Goal: Information Seeking & Learning: Find specific fact

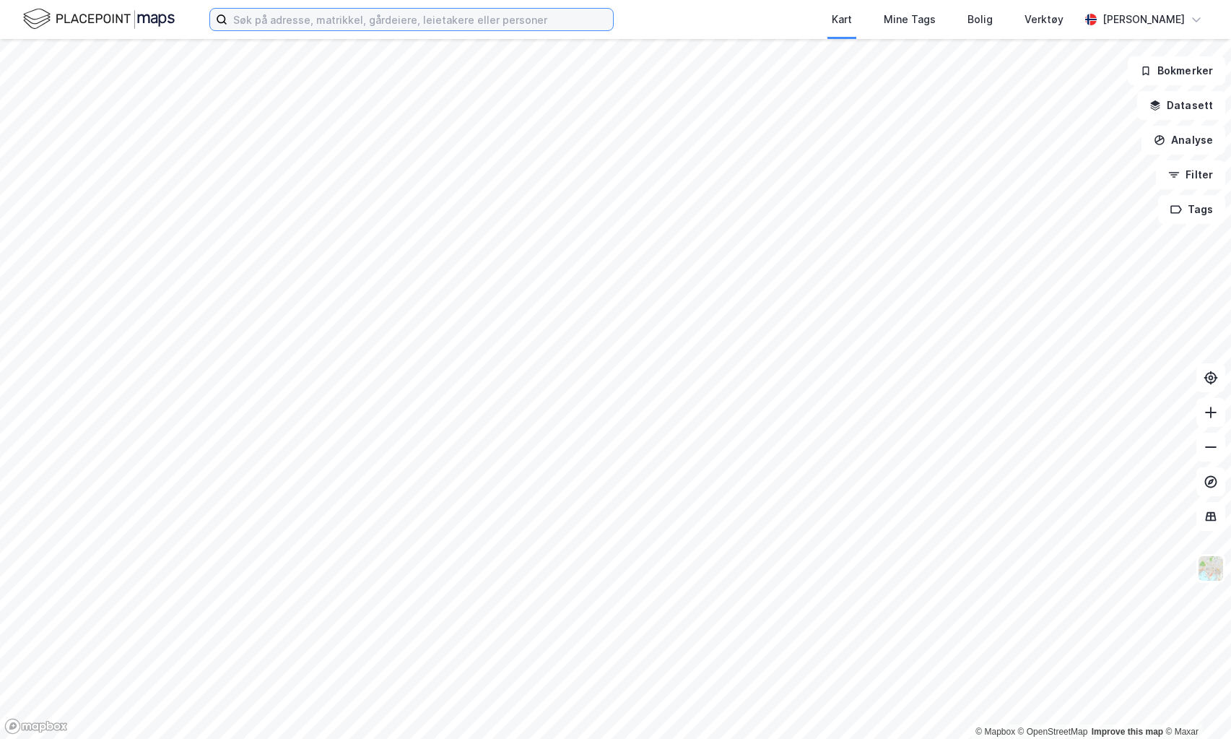
click at [453, 28] on input at bounding box center [420, 20] width 386 height 22
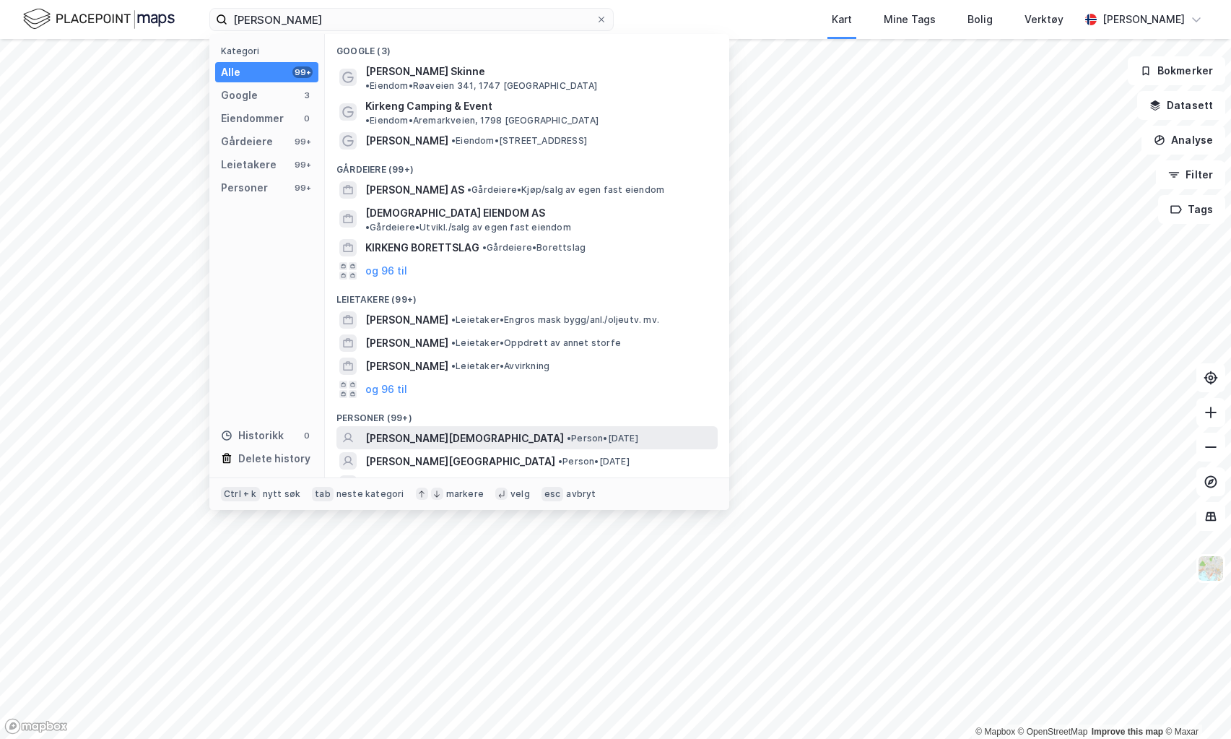
click at [473, 430] on div "[PERSON_NAME][DEMOGRAPHIC_DATA] • Person • [DATE]" at bounding box center [539, 438] width 349 height 17
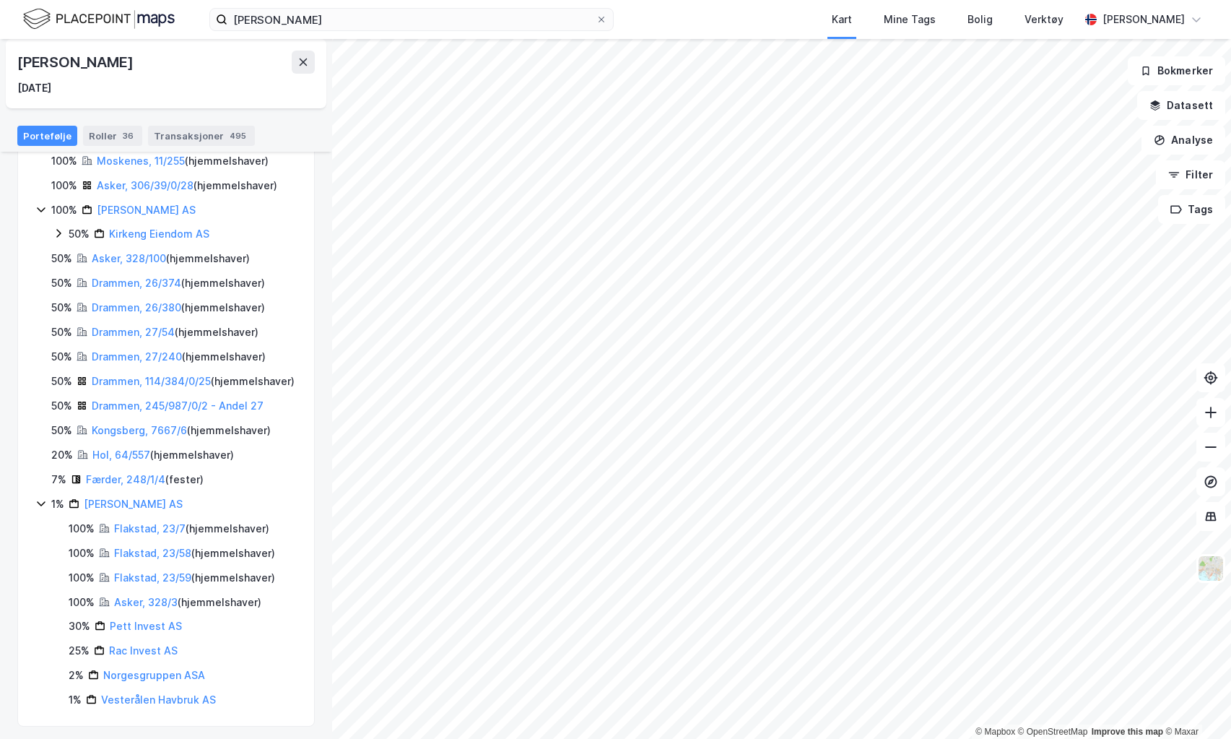
scroll to position [239, 0]
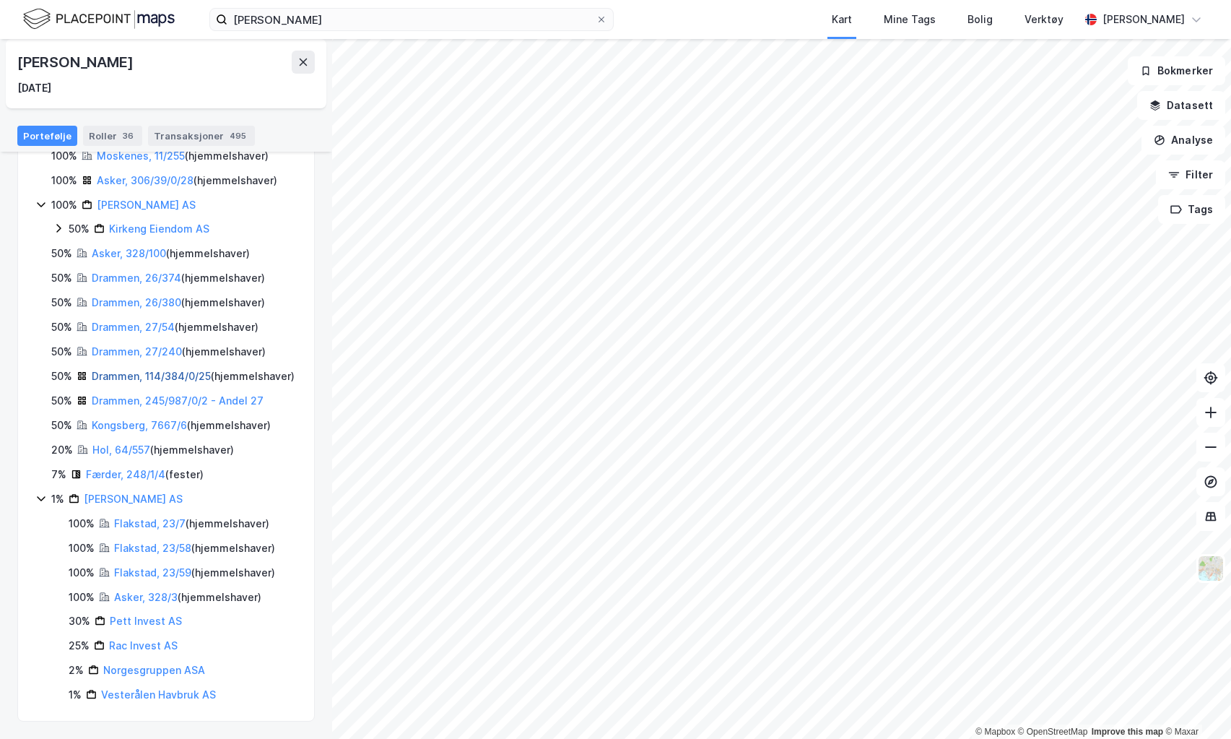
click at [150, 370] on link "Drammen, 114/384/0/25" at bounding box center [151, 376] width 119 height 12
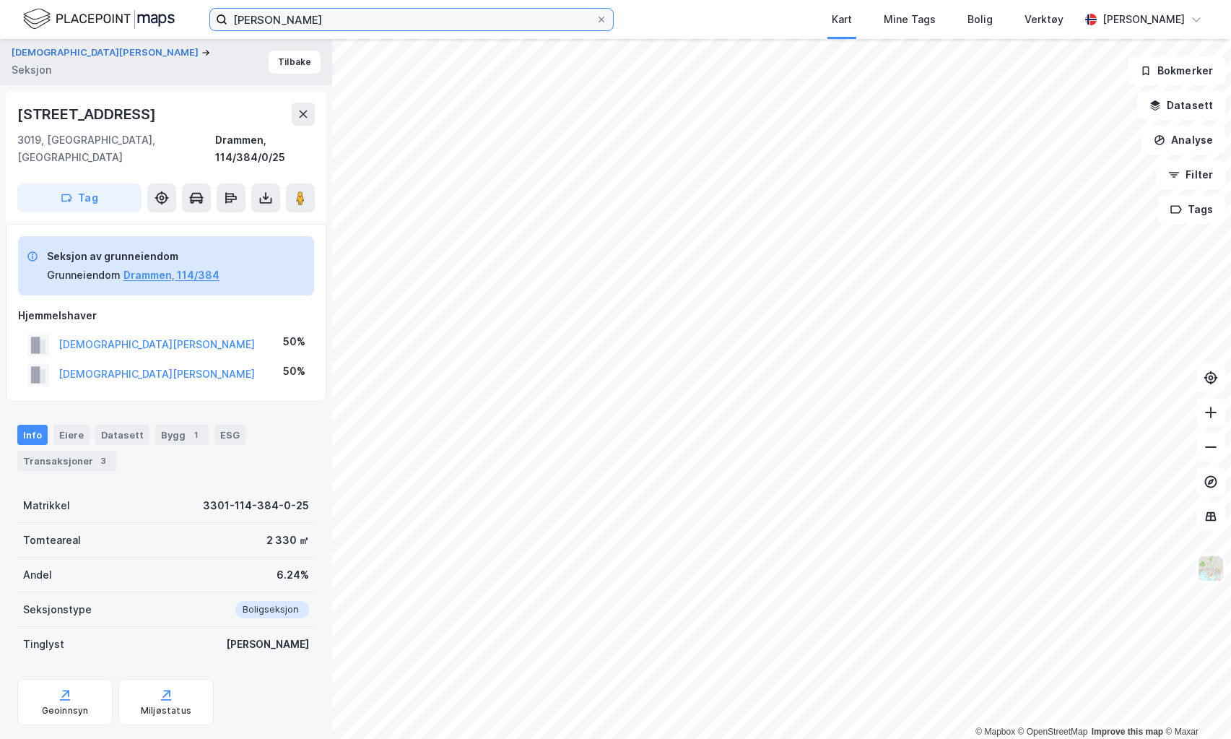
click at [366, 24] on input "[PERSON_NAME]" at bounding box center [411, 20] width 368 height 22
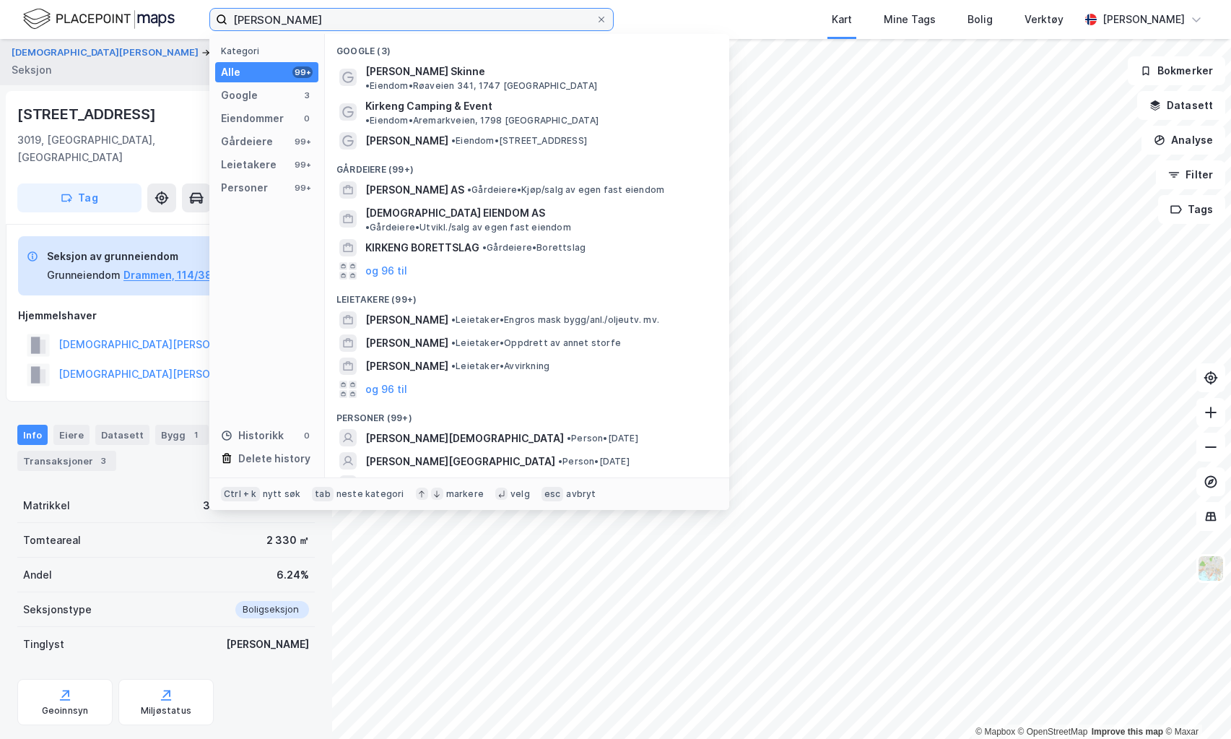
click at [366, 24] on input "[PERSON_NAME]" at bounding box center [411, 20] width 368 height 22
type input "[PERSON_NAME]"
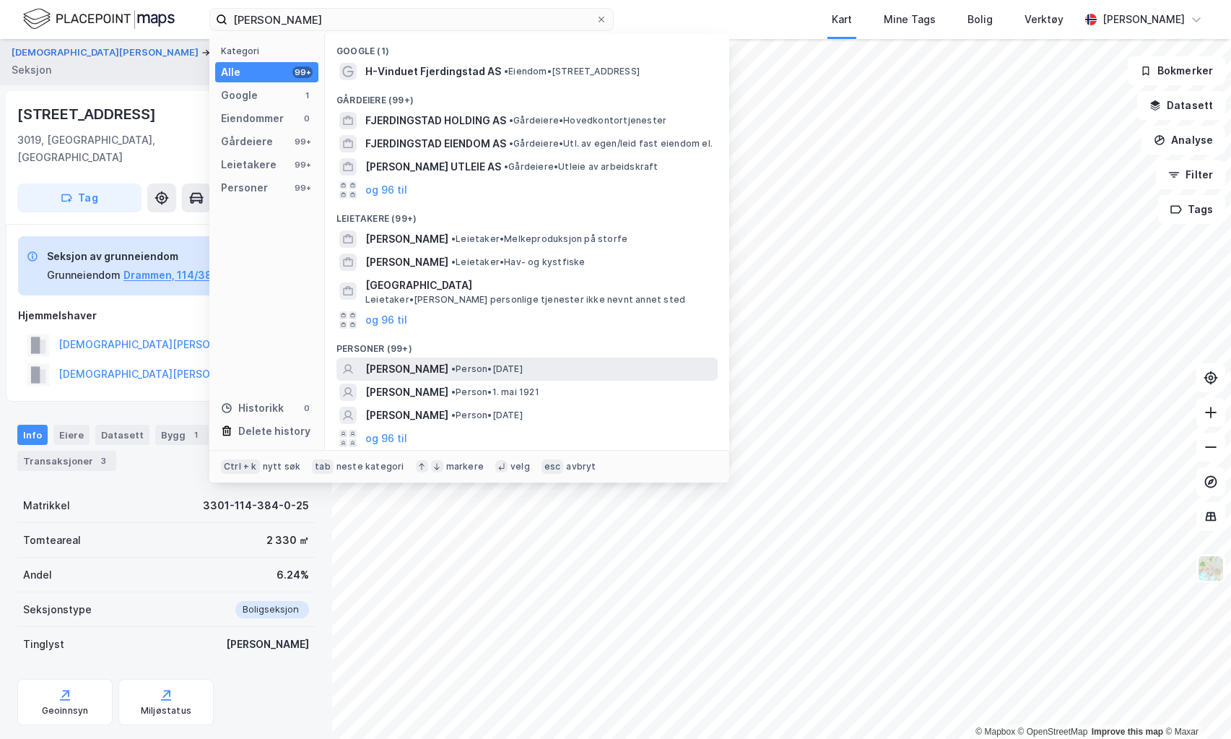
click at [448, 370] on span "[PERSON_NAME]" at bounding box center [406, 368] width 83 height 17
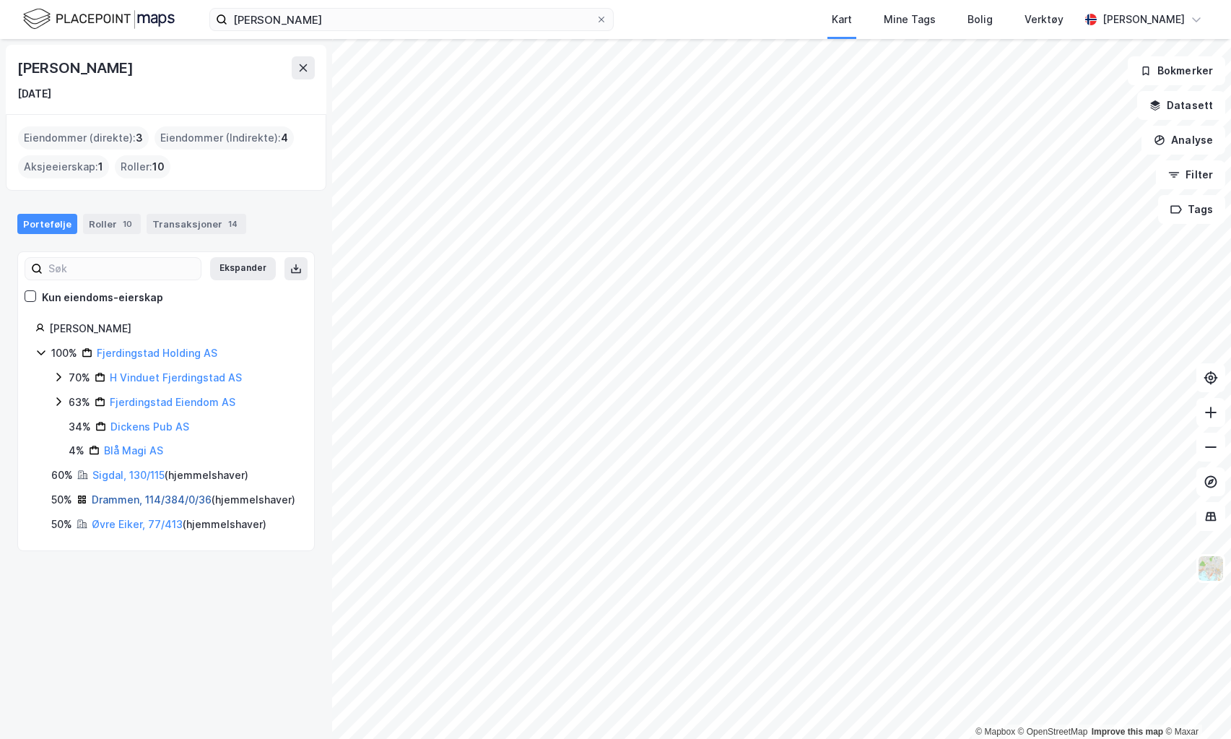
click at [153, 499] on link "Drammen, 114/384/0/36" at bounding box center [152, 499] width 120 height 12
